Goal: Task Accomplishment & Management: Manage account settings

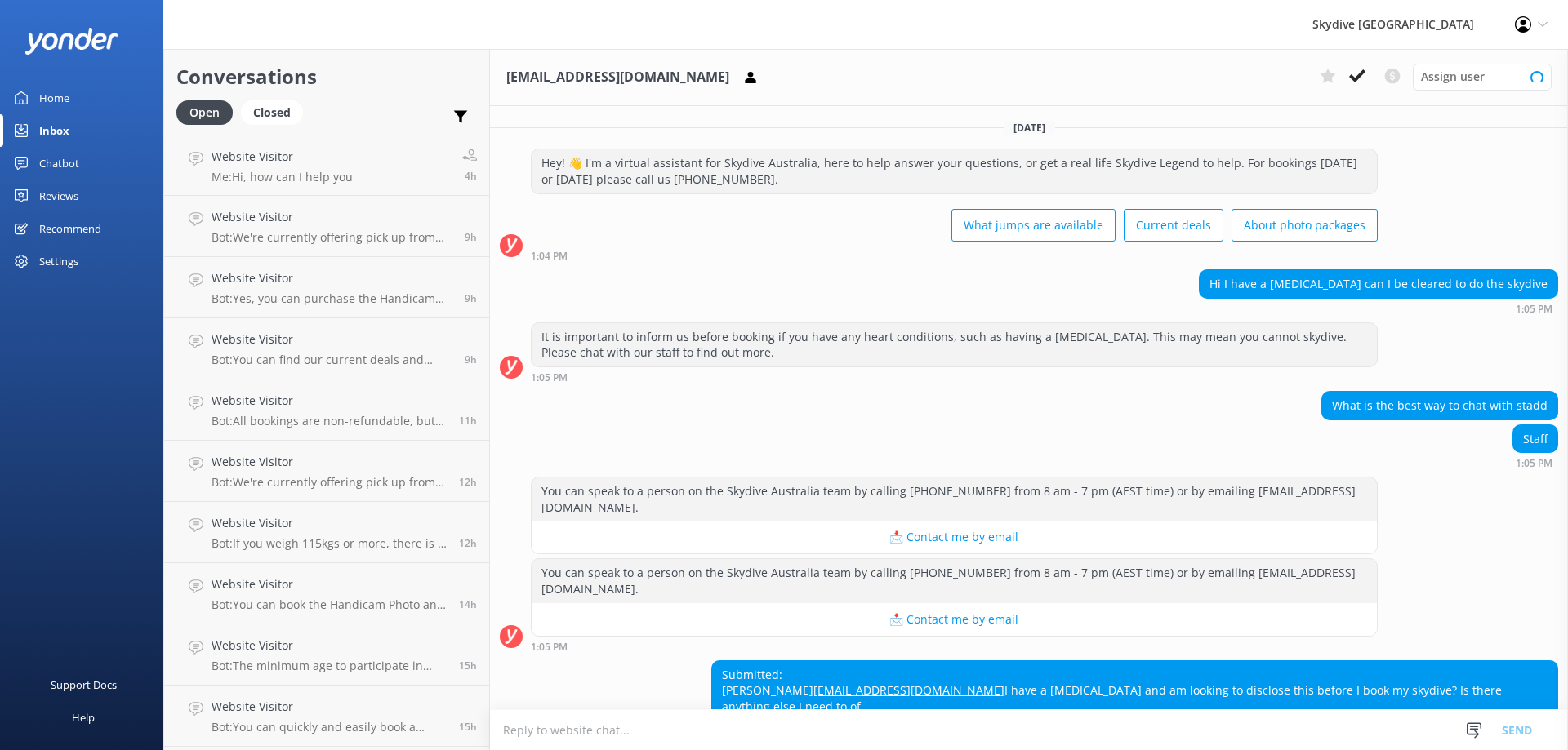
scroll to position [104, 0]
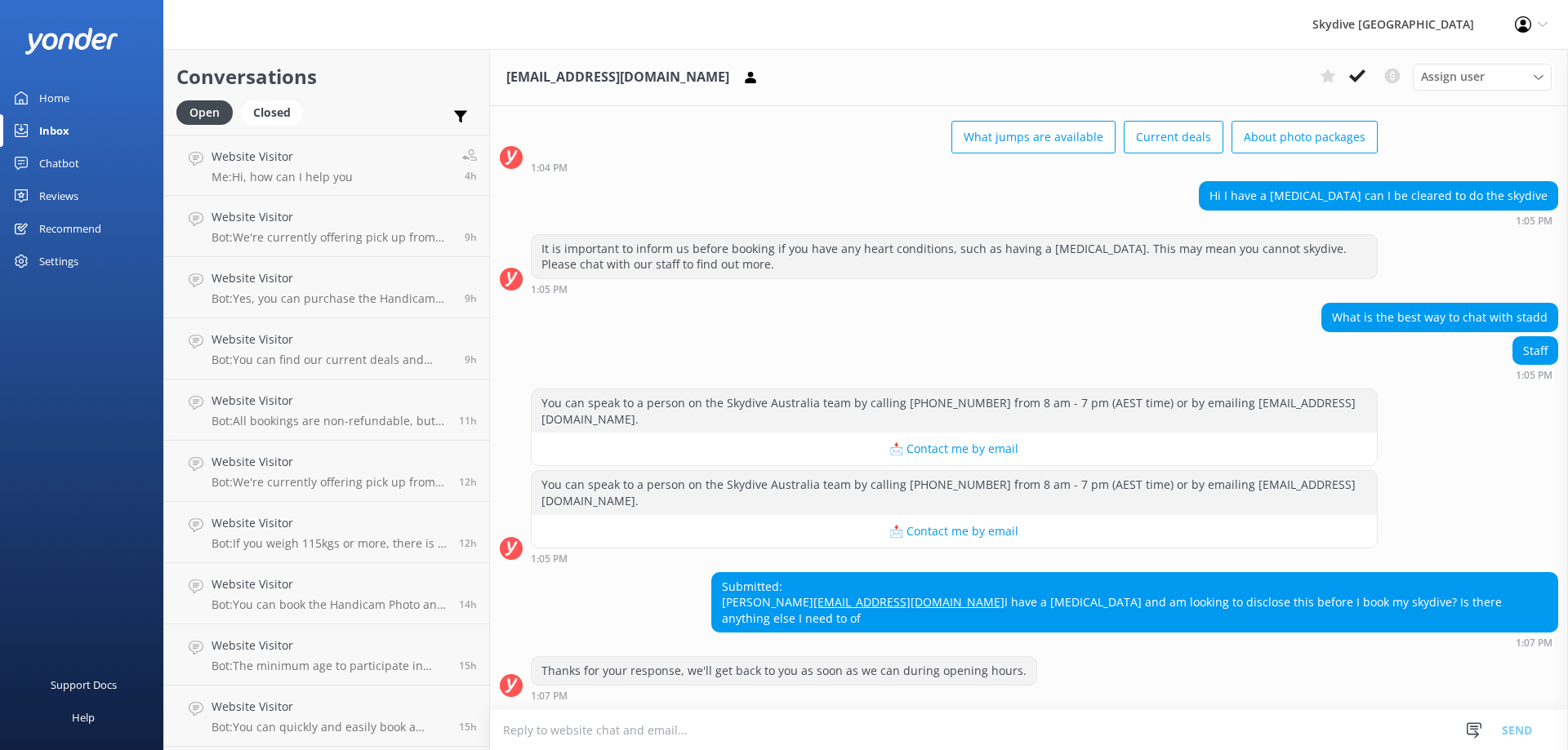
click at [1534, 22] on div "Profile Settings Logout" at bounding box center [1531, 24] width 73 height 49
click at [1519, 26] on icon at bounding box center [1523, 25] width 17 height 17
click at [1537, 27] on div "Profile Settings Logout" at bounding box center [1531, 24] width 73 height 49
click at [1530, 28] on use at bounding box center [1523, 25] width 17 height 17
